Goal: Transaction & Acquisition: Book appointment/travel/reservation

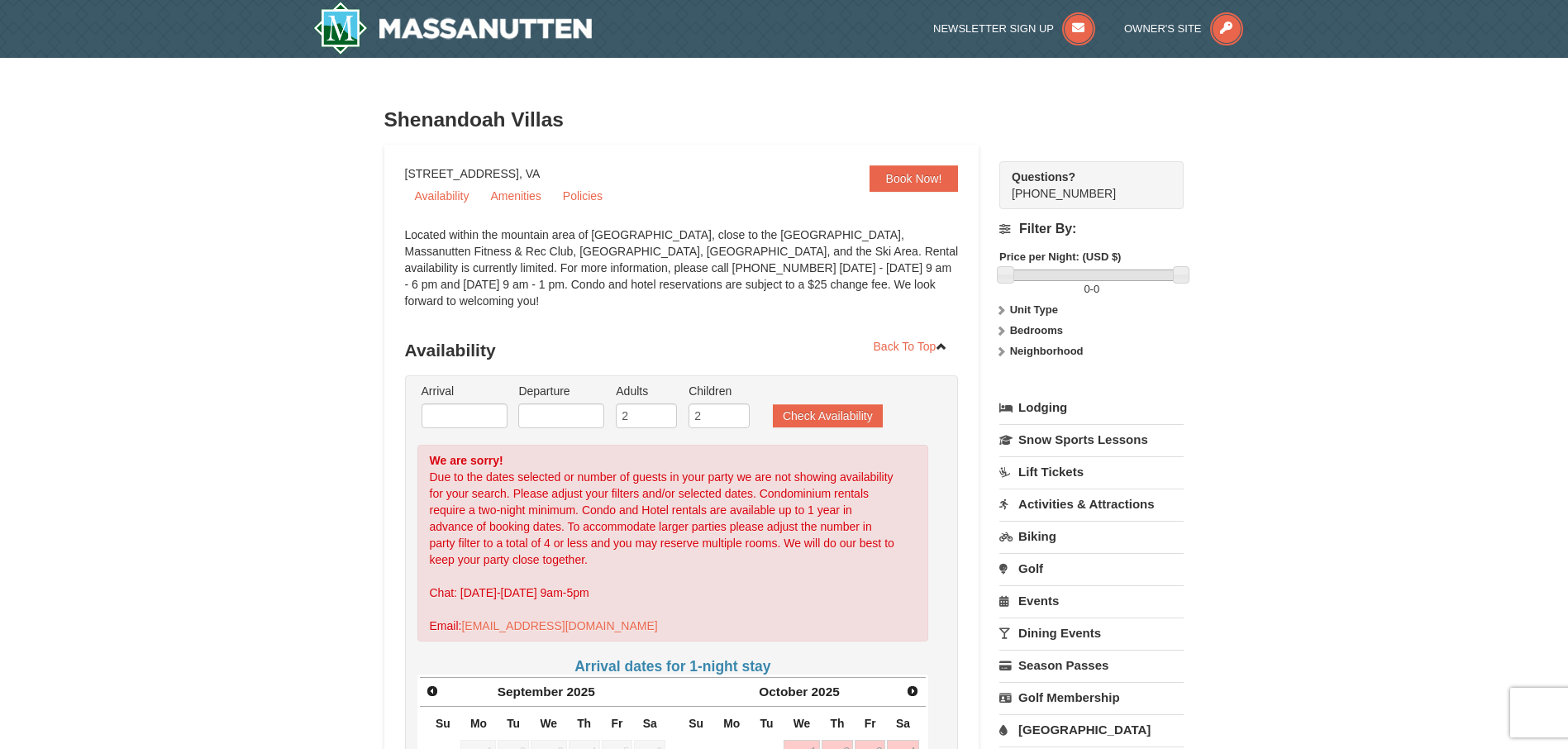
scroll to position [248, 0]
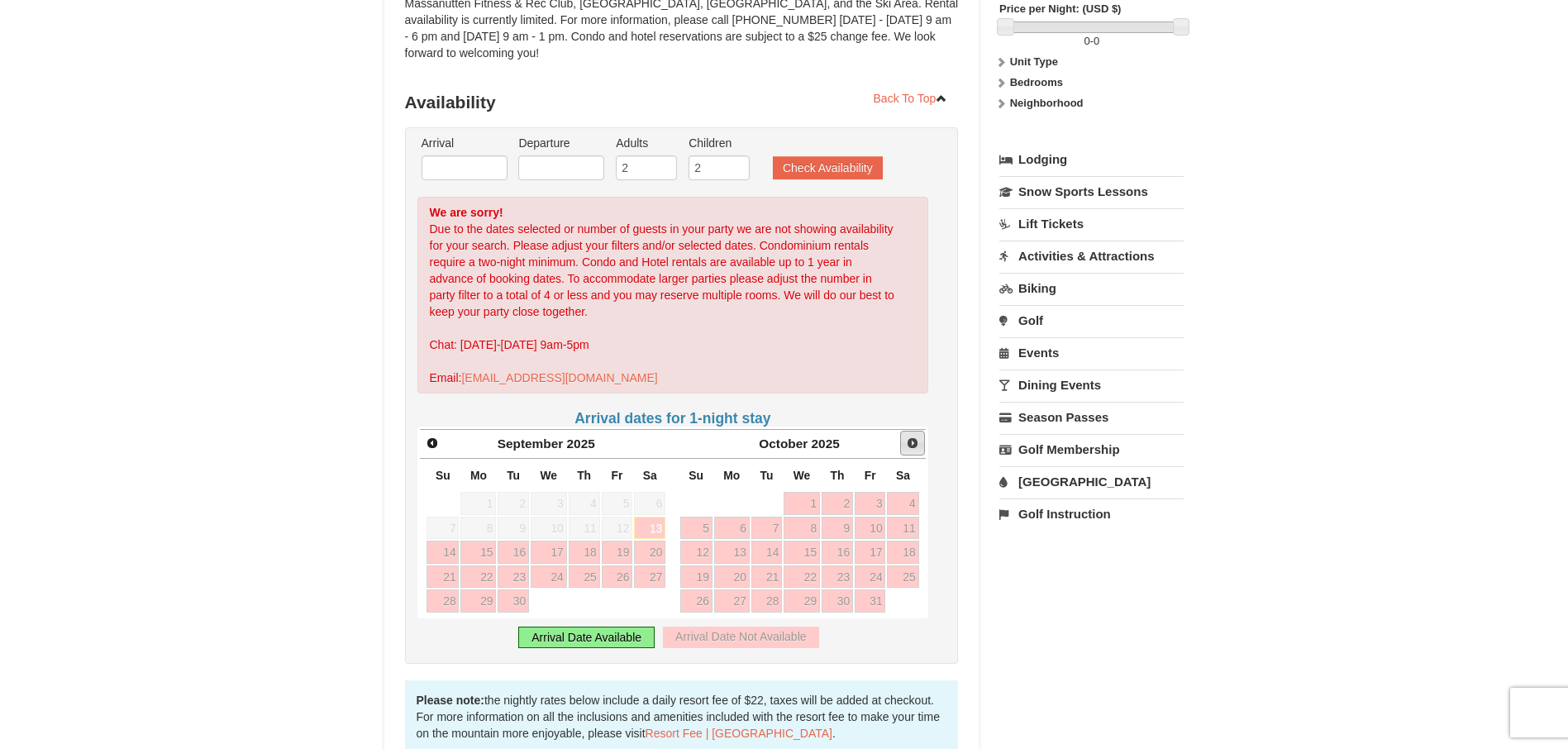
click at [917, 436] on span "Next" at bounding box center [913, 443] width 13 height 13
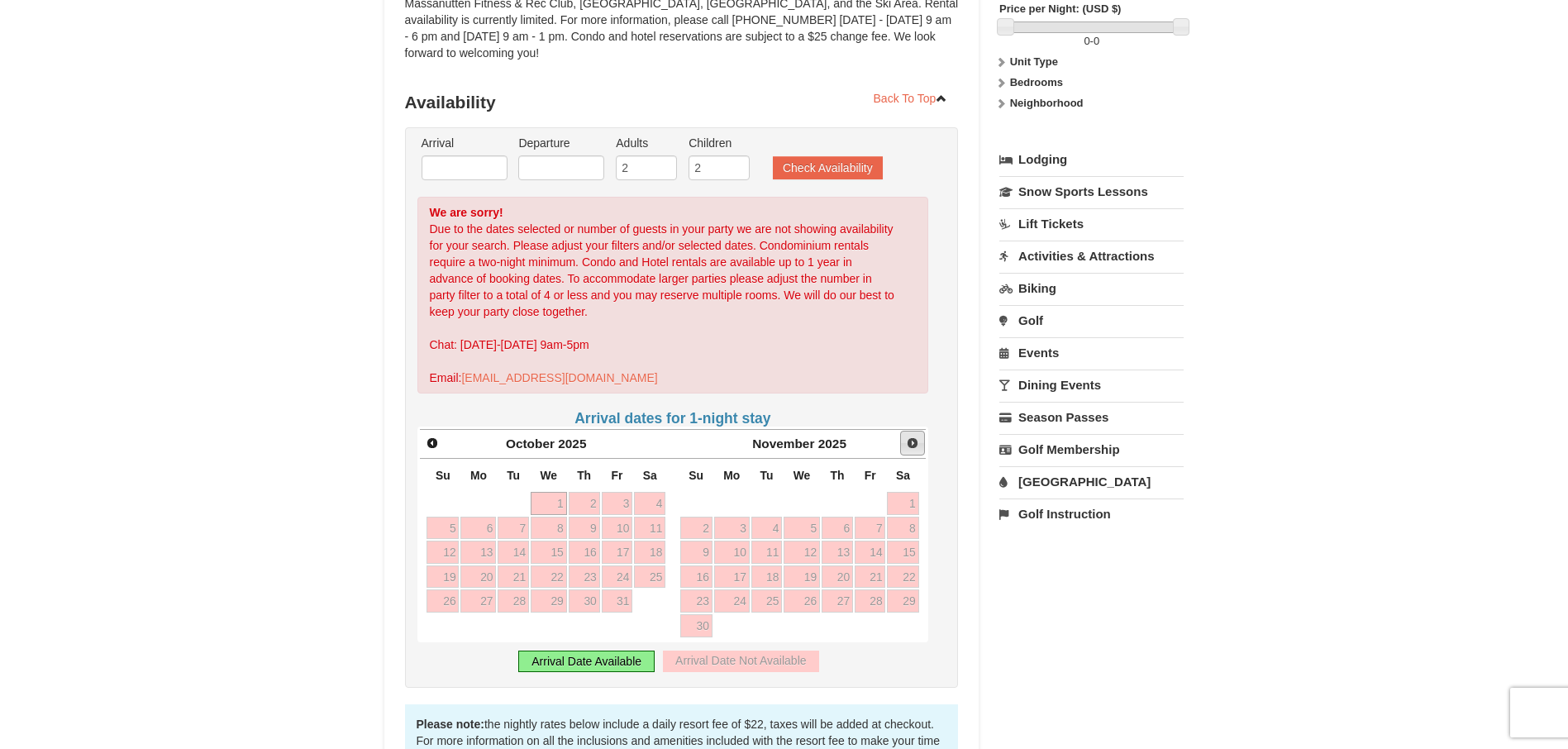
click at [917, 436] on span "Next" at bounding box center [913, 443] width 13 height 13
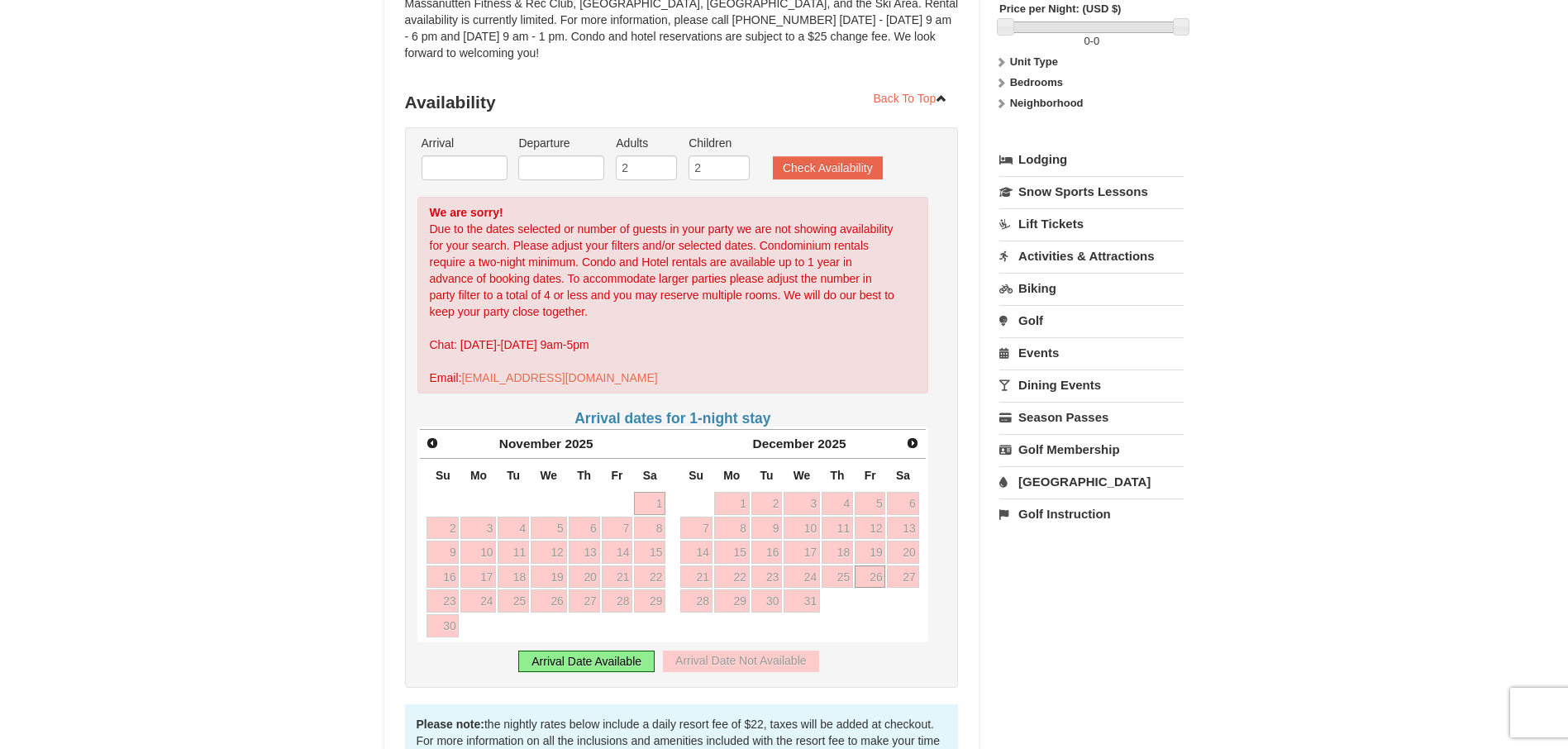
click at [880, 565] on link "26" at bounding box center [870, 576] width 31 height 23
type input "[DATE]"
click at [702, 589] on link "28" at bounding box center [697, 601] width 32 height 23
click at [615, 650] on div "Arrival Date Available" at bounding box center [586, 661] width 136 height 22
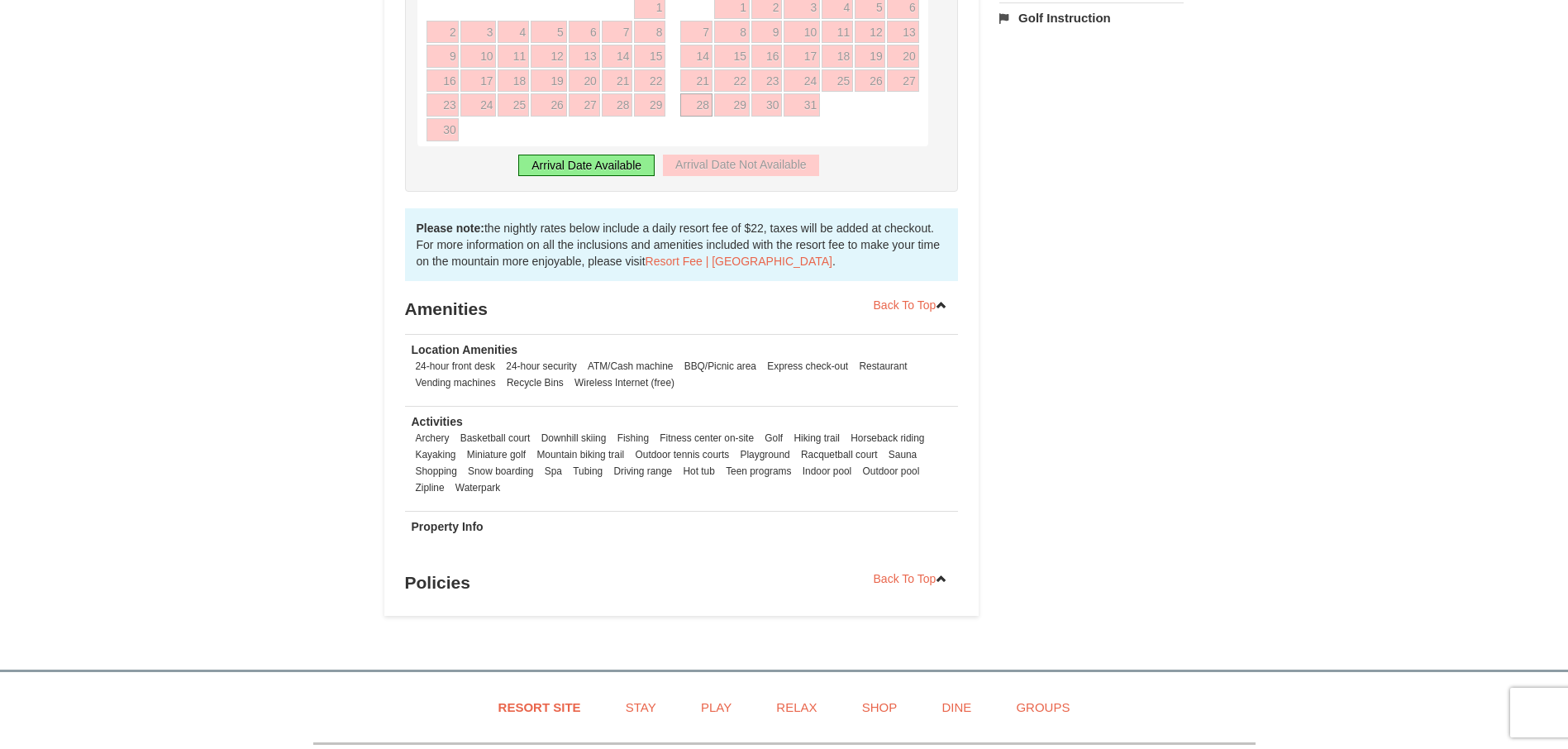
scroll to position [496, 0]
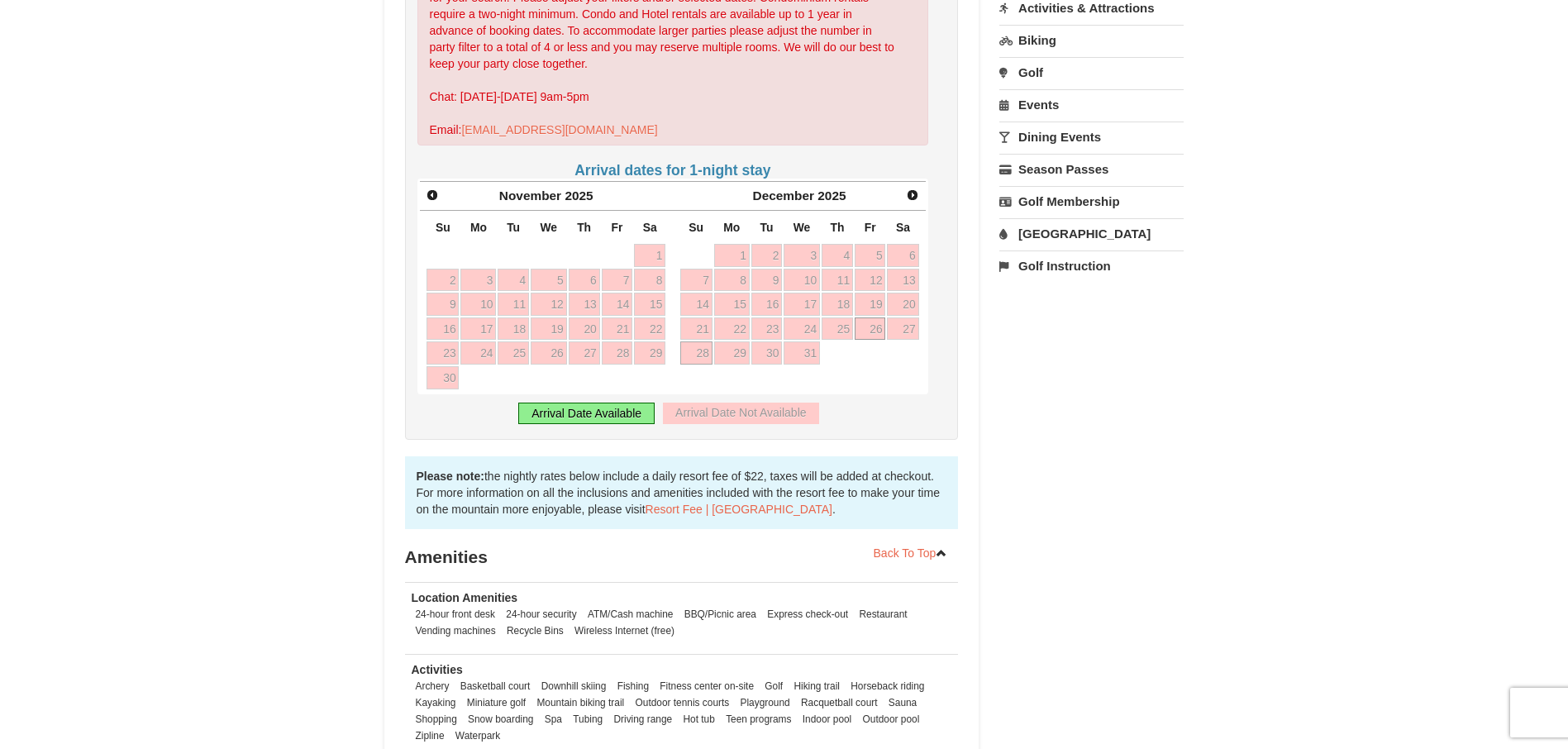
click at [871, 318] on link "26" at bounding box center [870, 329] width 31 height 23
click at [700, 341] on link "28" at bounding box center [697, 352] width 32 height 23
click at [741, 341] on link "29" at bounding box center [732, 352] width 36 height 23
click at [867, 318] on link "26" at bounding box center [870, 329] width 31 height 23
click at [918, 320] on link "27" at bounding box center [902, 329] width 31 height 23
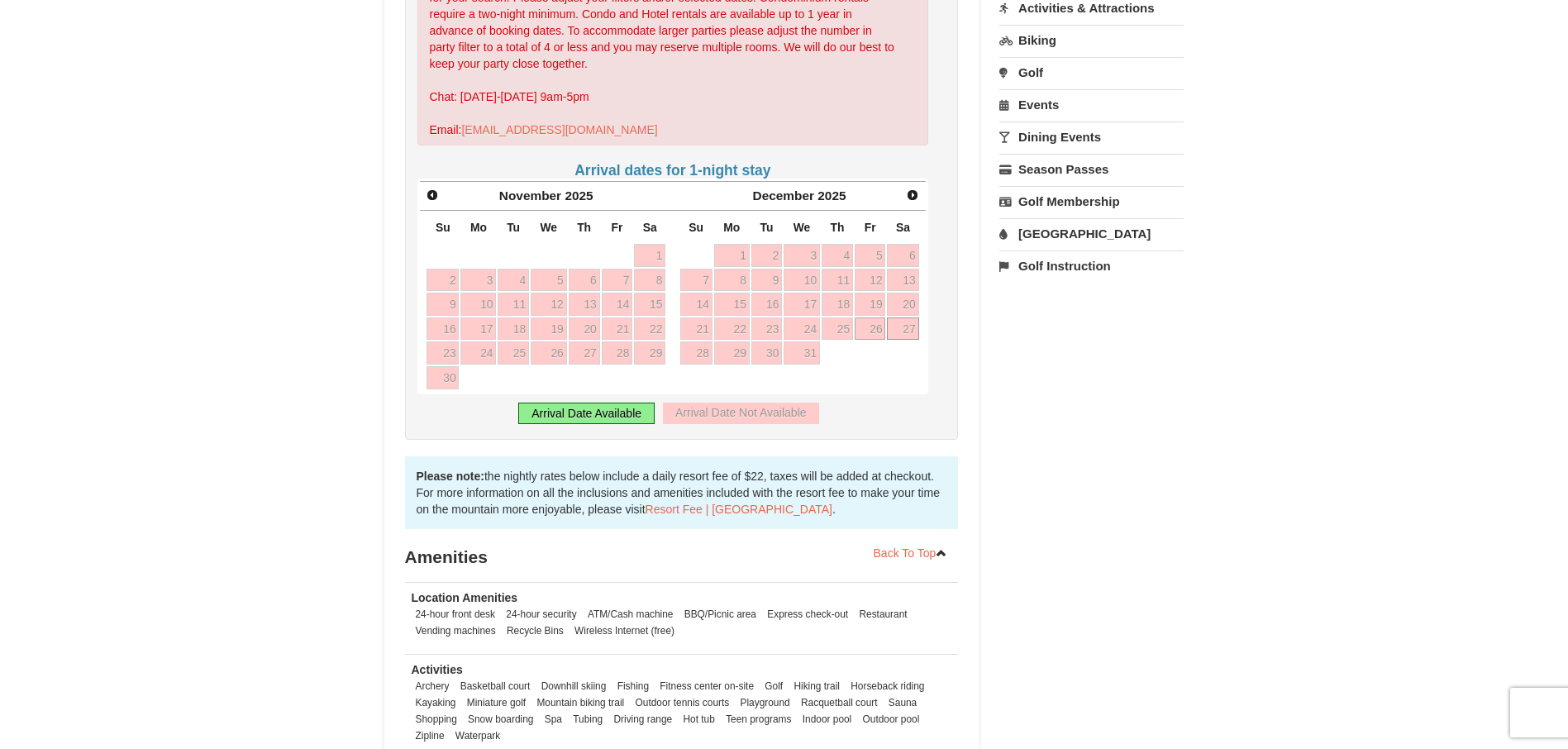
type input "[DATE]"
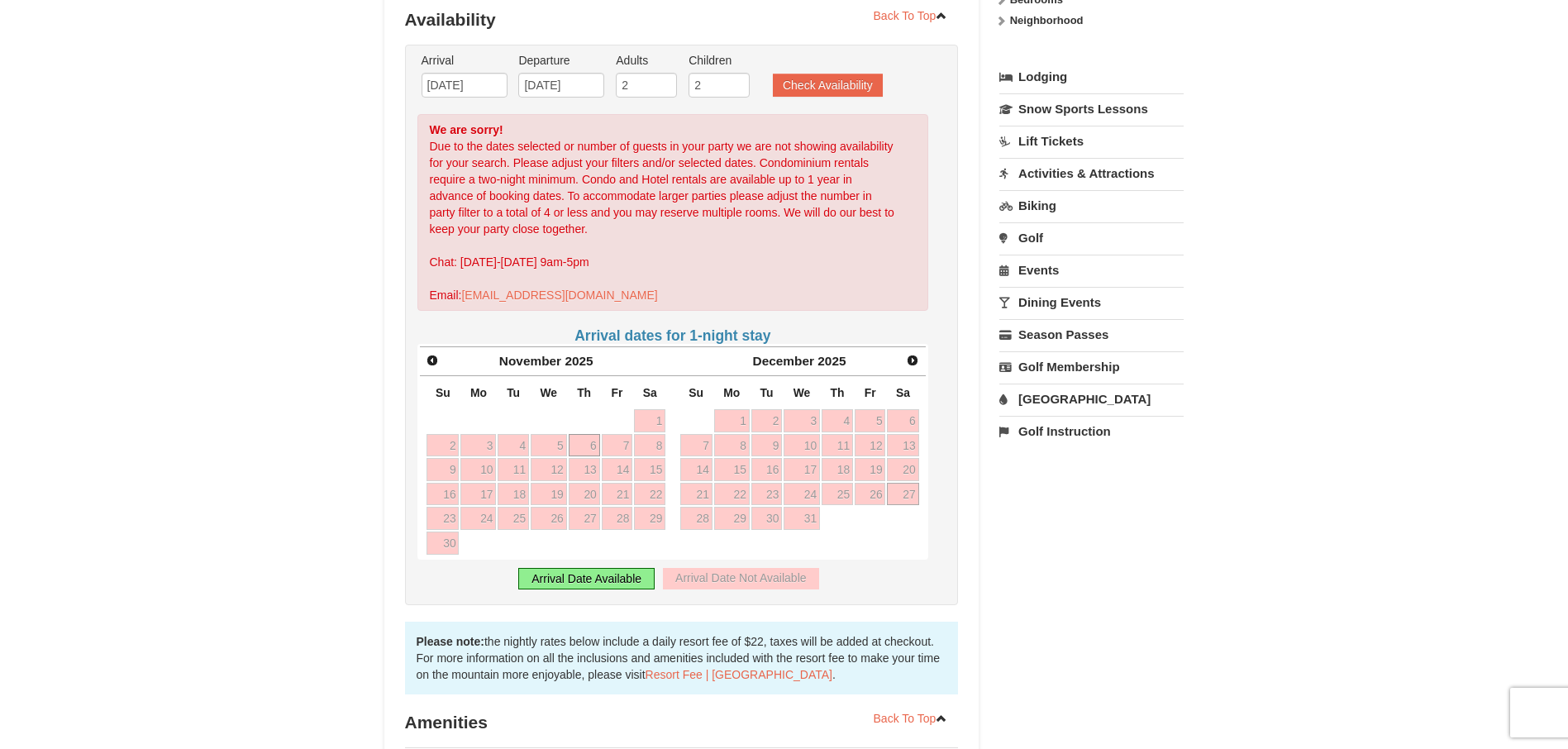
scroll to position [0, 0]
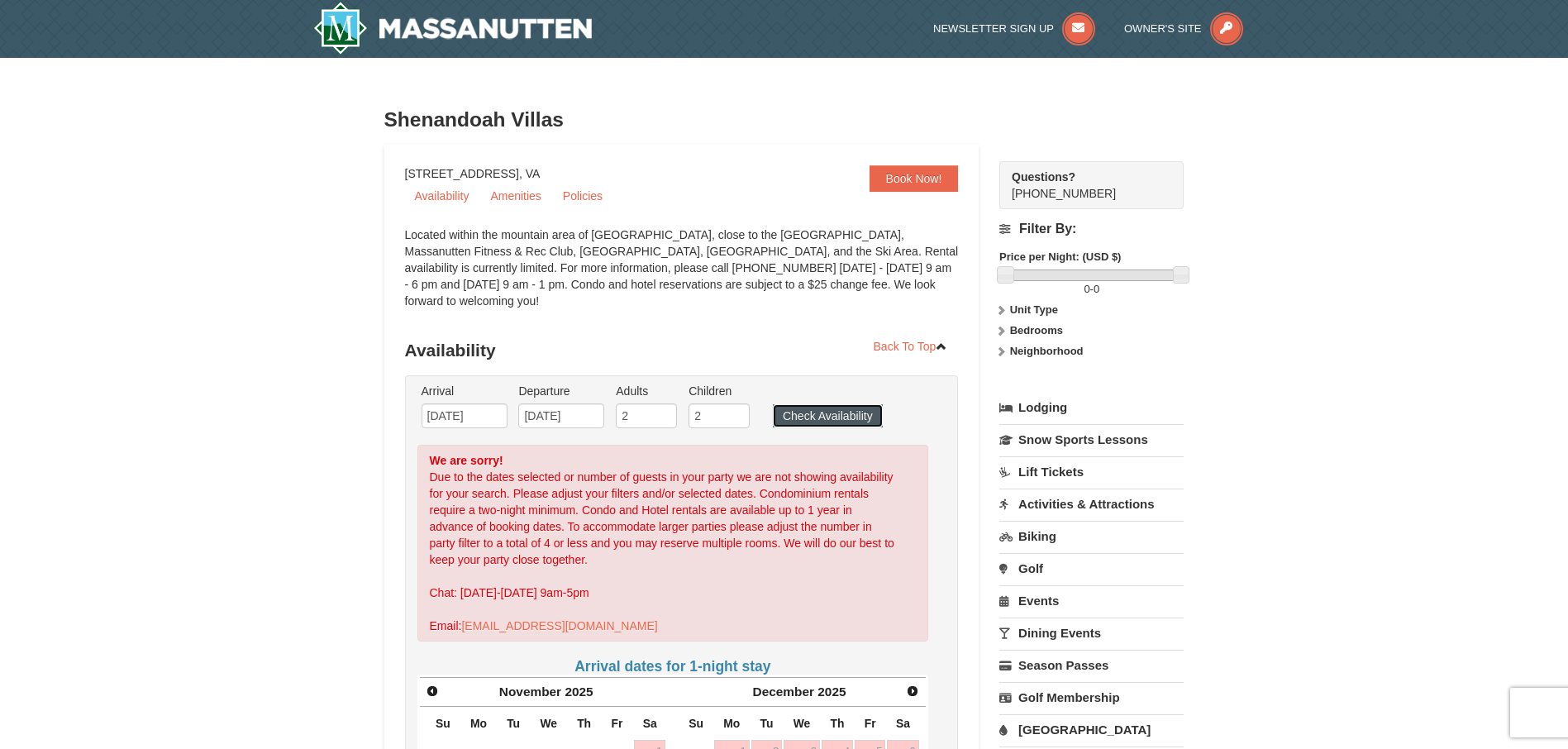
click at [864, 404] on button "Check Availability" at bounding box center [827, 415] width 110 height 23
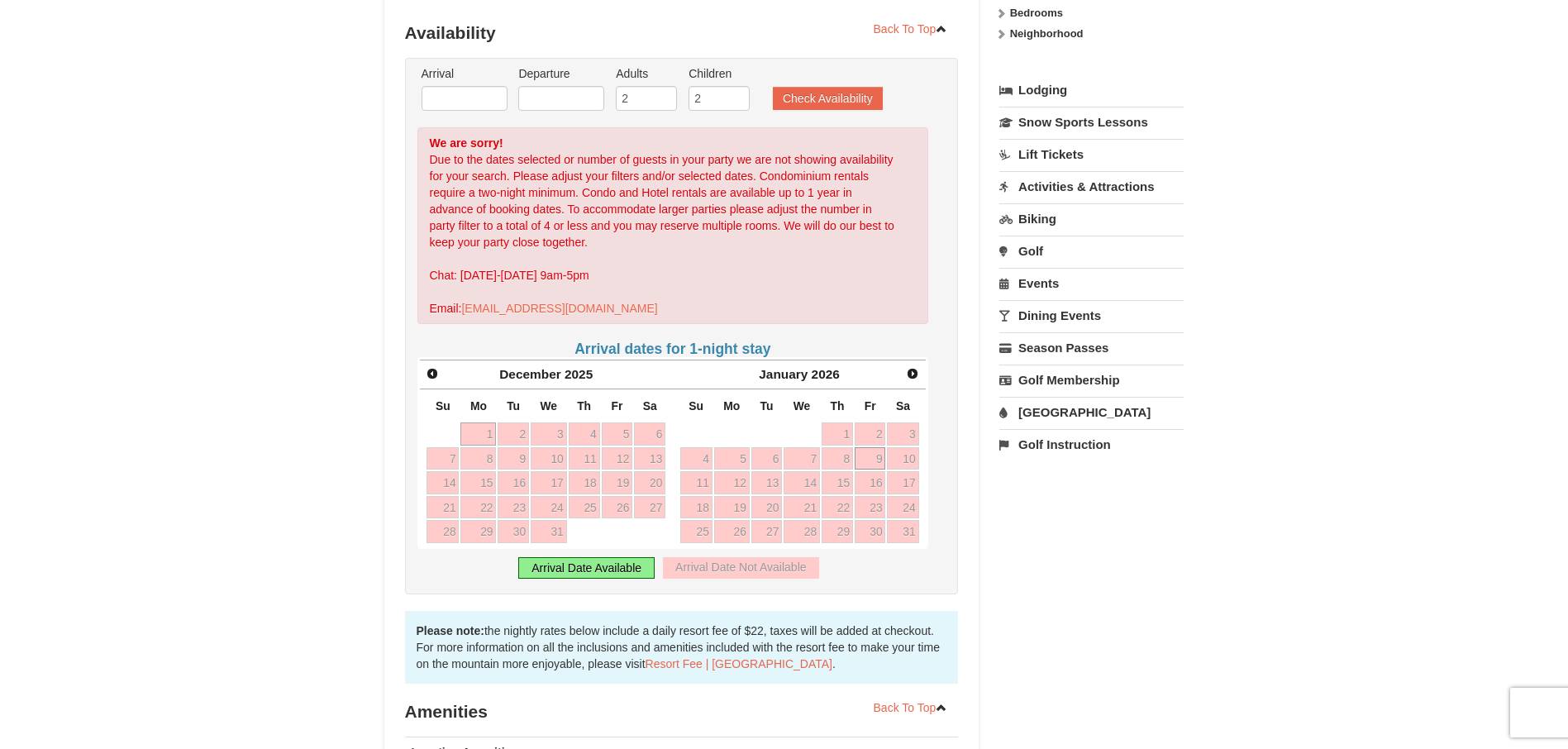
click at [877, 450] on link "9" at bounding box center [870, 459] width 31 height 23
click at [572, 452] on link "11" at bounding box center [584, 459] width 31 height 23
type input "12/11/2025"
click at [921, 361] on link "Next" at bounding box center [913, 373] width 24 height 24
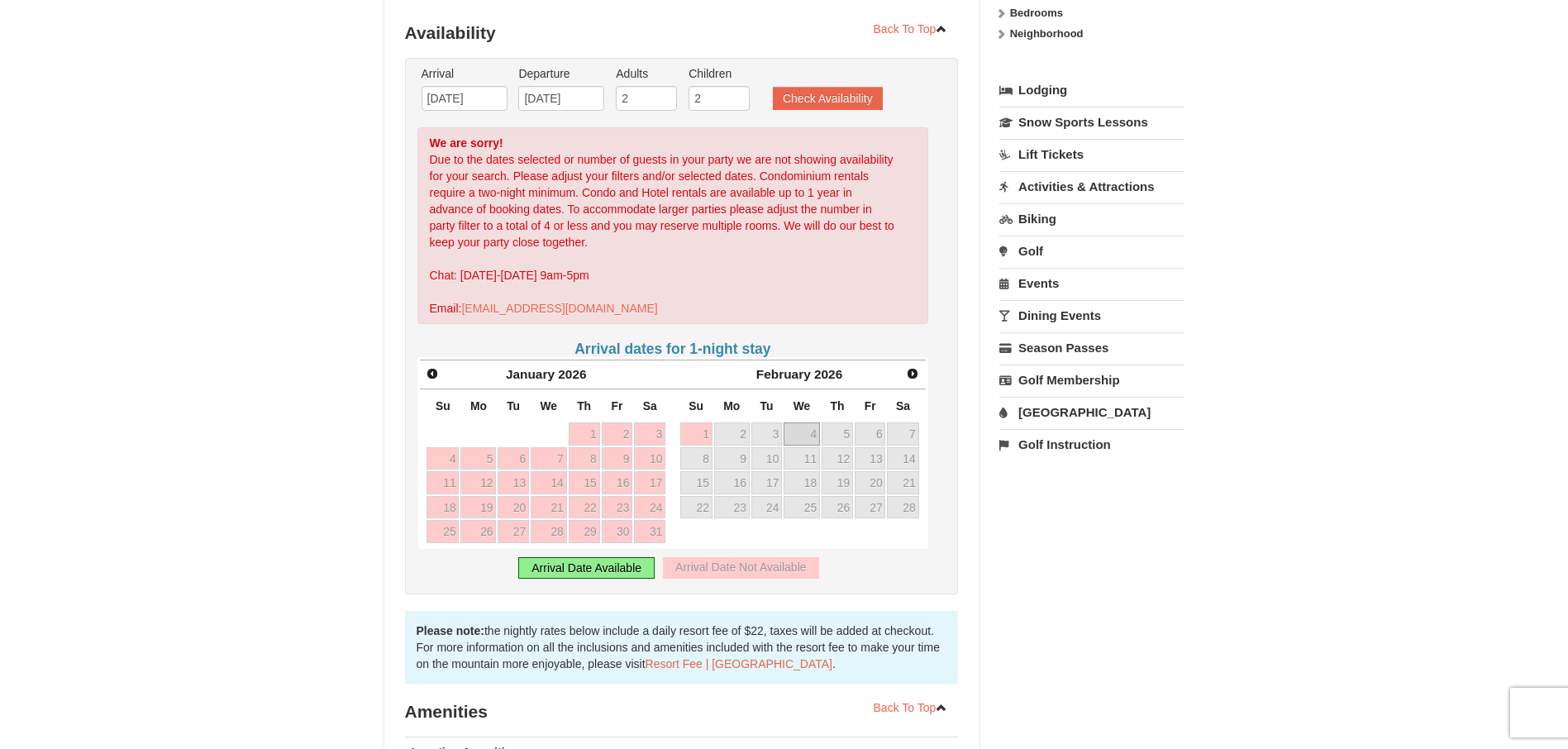
click at [792, 422] on link "4" at bounding box center [802, 433] width 37 height 23
click at [904, 422] on link "7" at bounding box center [902, 433] width 31 height 23
click at [889, 470] on td "21" at bounding box center [902, 482] width 33 height 24
type input "02/21/2026"
